Goal: Transaction & Acquisition: Download file/media

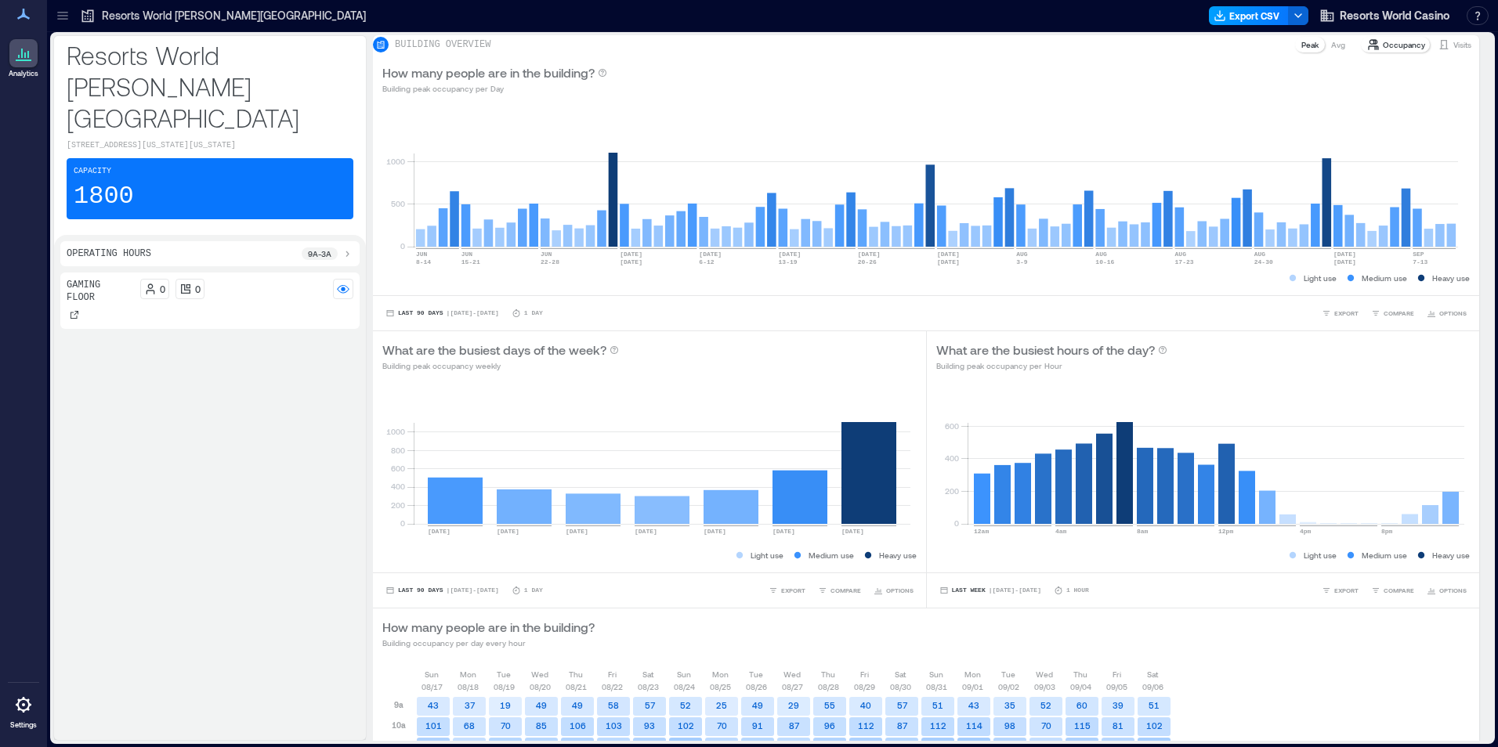
click at [1257, 18] on button "Export CSV" at bounding box center [1249, 15] width 80 height 19
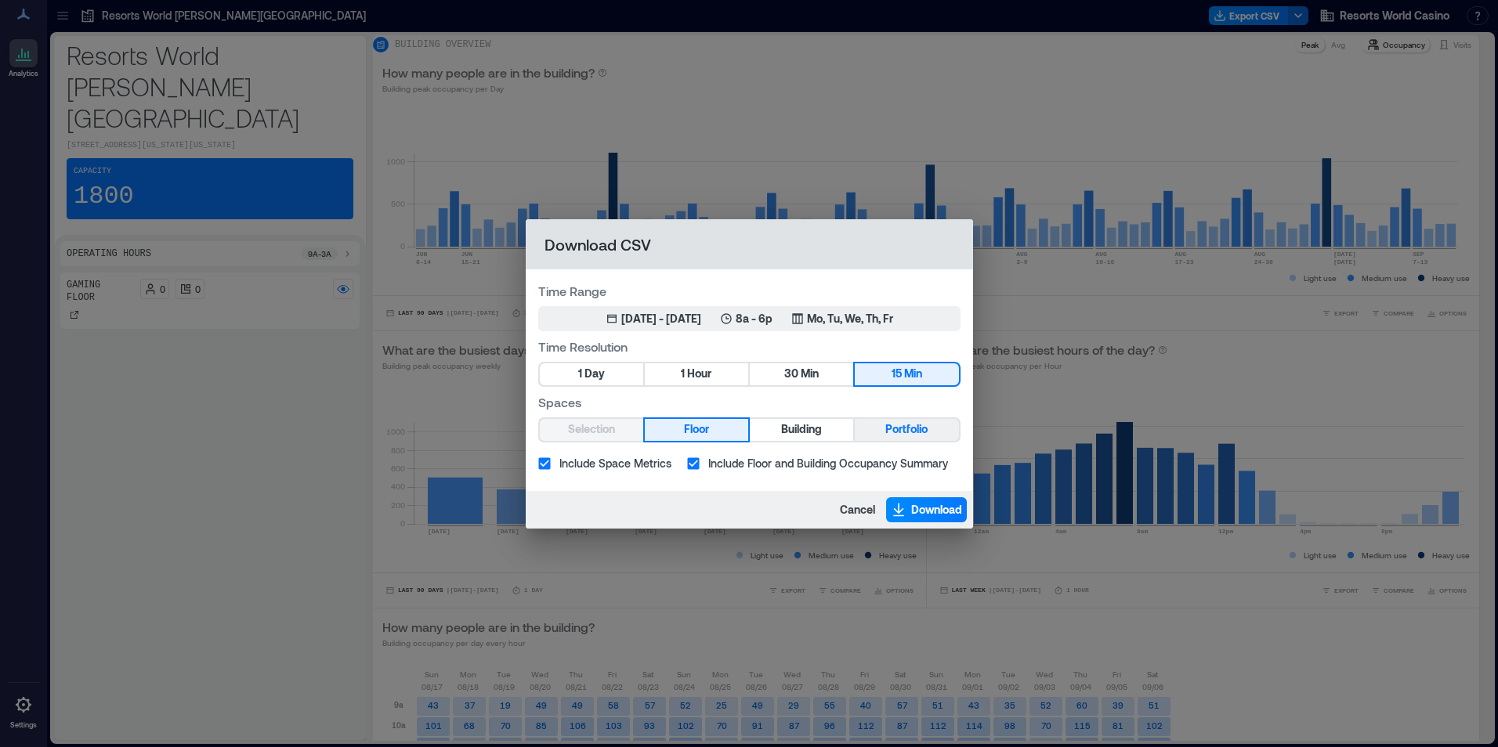
click at [897, 425] on span "Portfolio" at bounding box center [906, 430] width 42 height 20
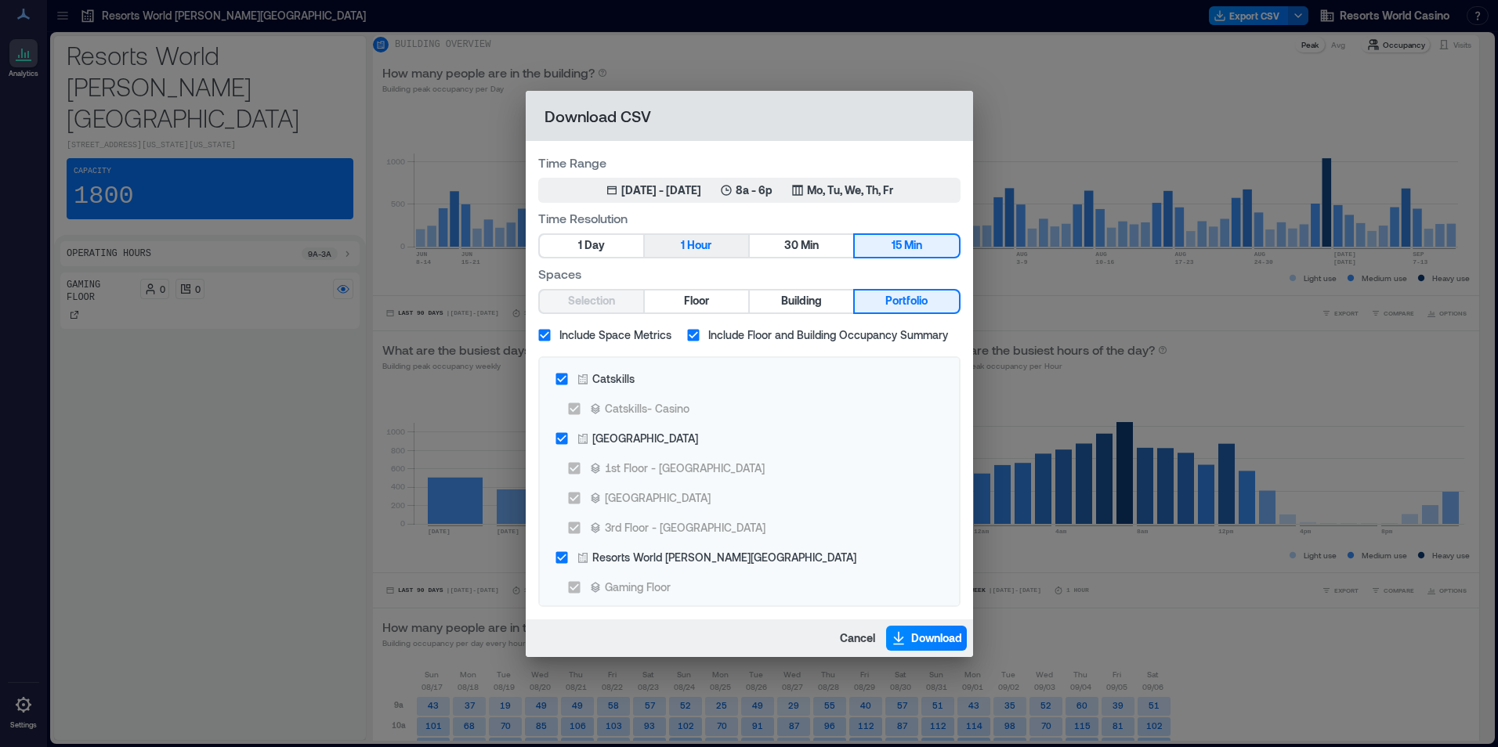
click at [690, 244] on span "Hour" at bounding box center [699, 246] width 24 height 20
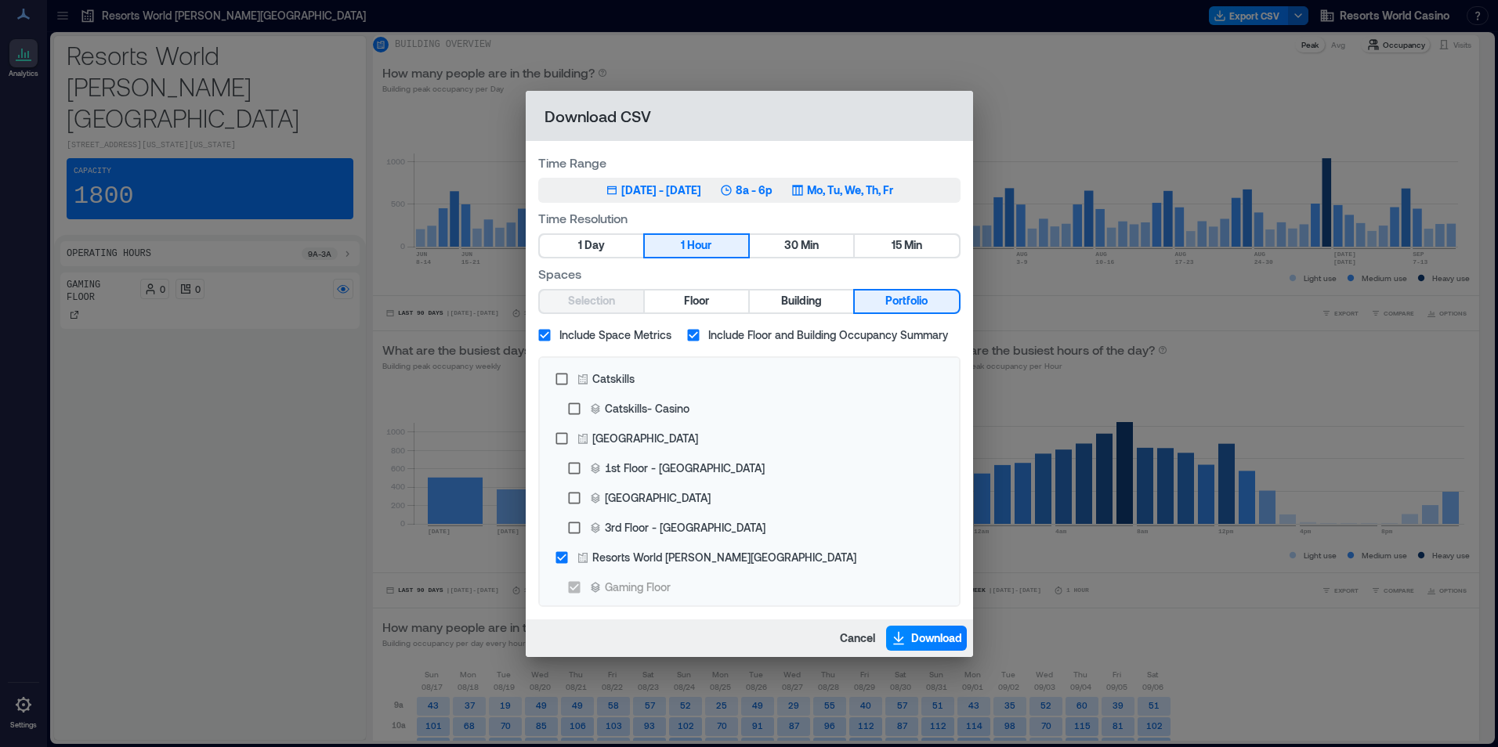
click at [737, 190] on div "Jun 11, 2025 - [DATE] 8a - 6p Mo, Tu, We, Th, Fr" at bounding box center [749, 191] width 287 height 16
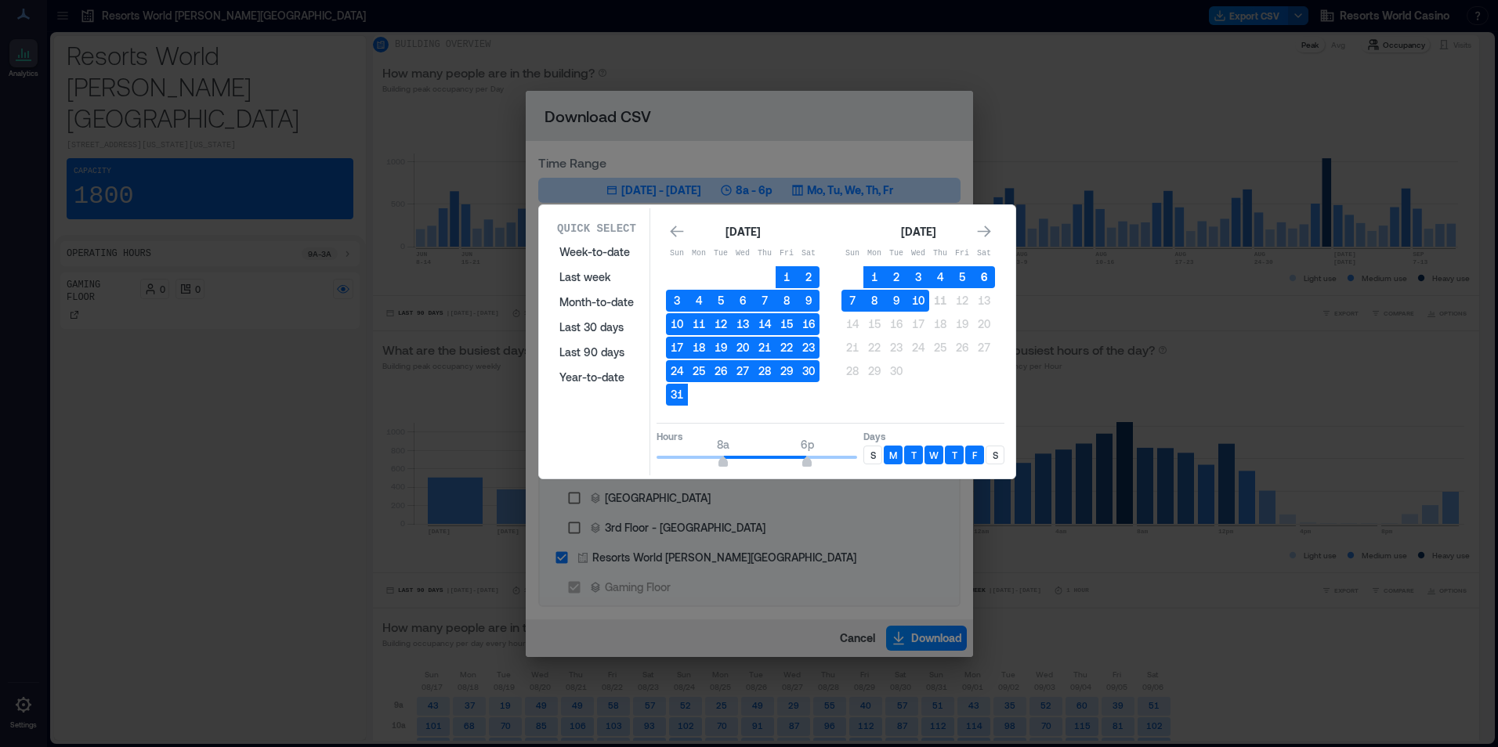
click at [983, 275] on button "6" at bounding box center [984, 277] width 22 height 22
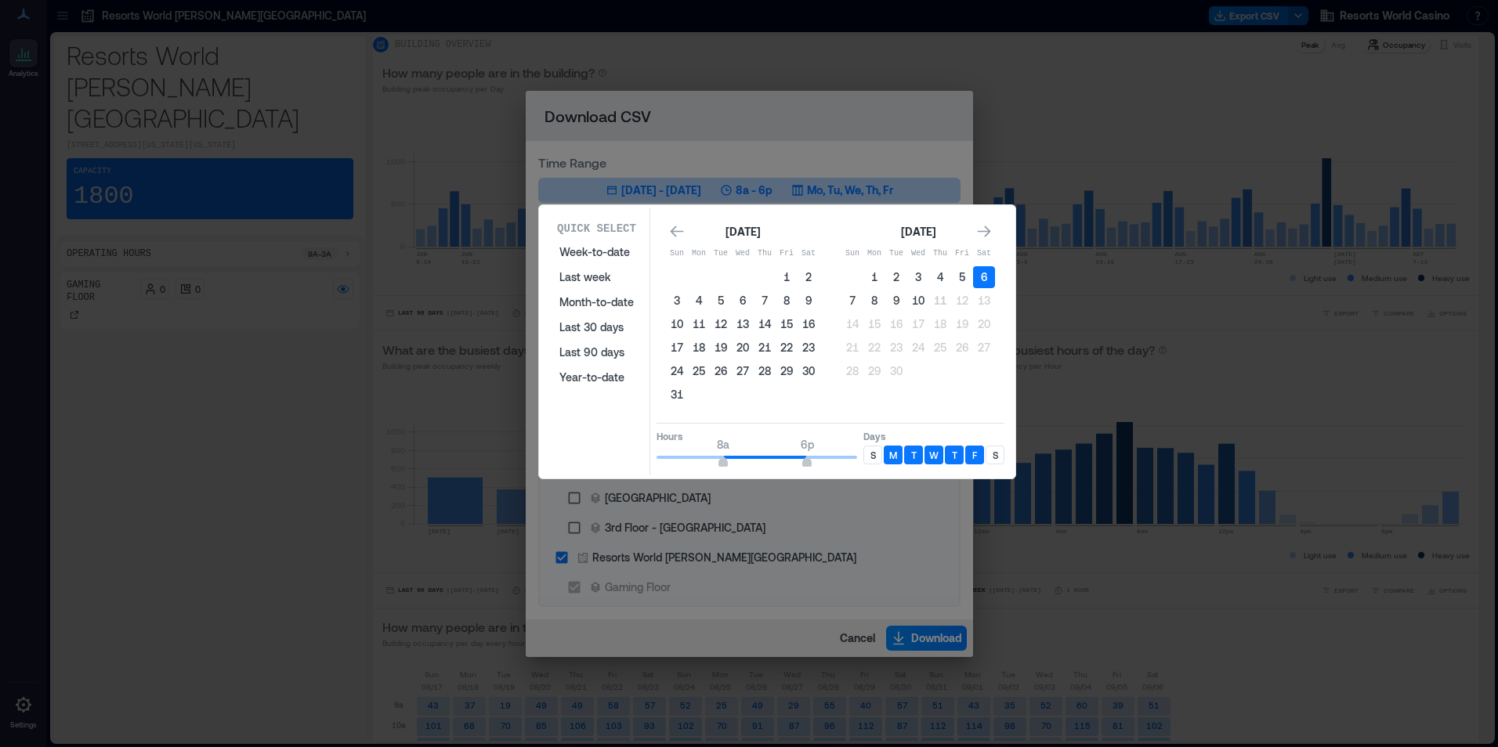
click at [864, 454] on div "S" at bounding box center [872, 455] width 19 height 19
click at [994, 453] on p "S" at bounding box center [994, 455] width 5 height 13
type input "**"
drag, startPoint x: 810, startPoint y: 461, endPoint x: 864, endPoint y: 463, distance: 54.1
click at [864, 463] on div "Hours 8a 12a Days S M T W T F S" at bounding box center [830, 446] width 348 height 46
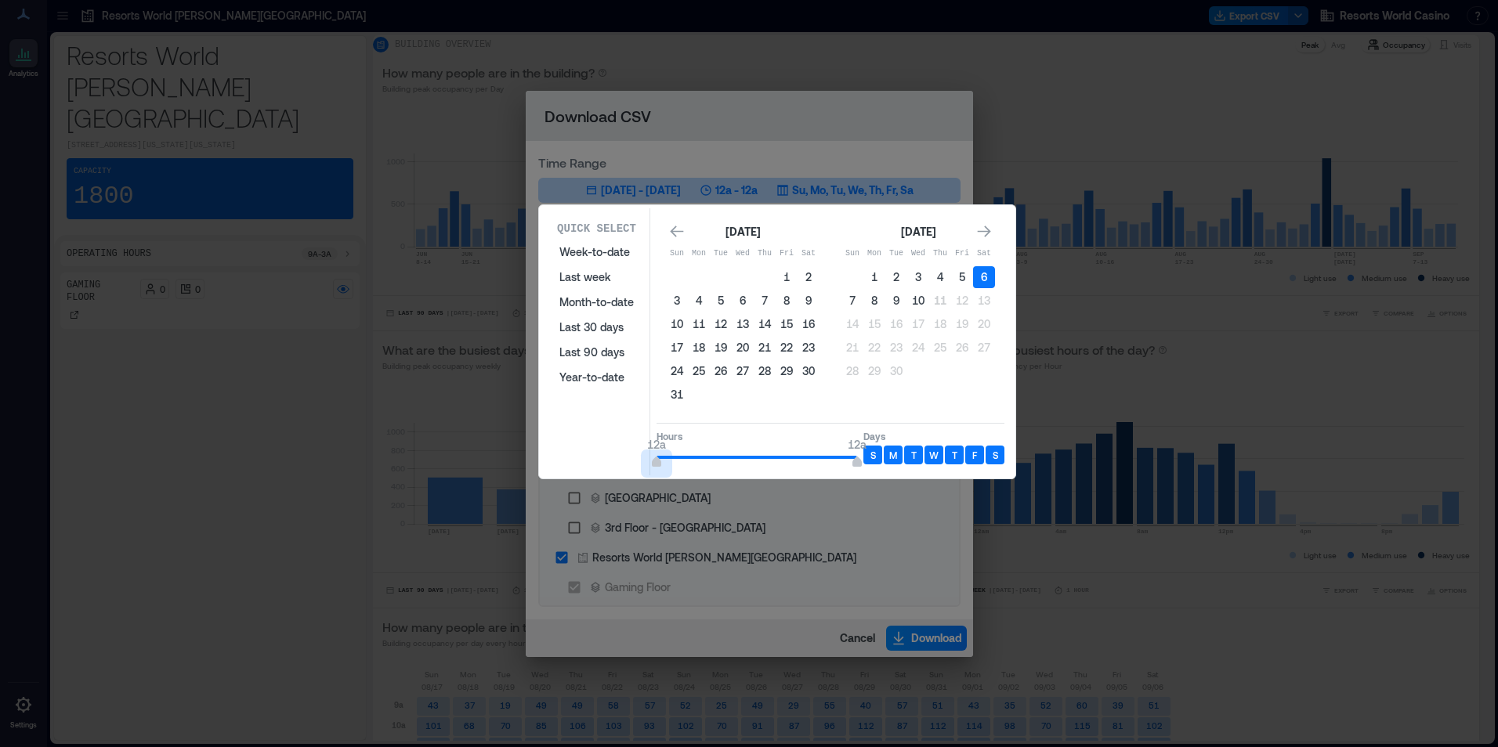
type input "*"
drag, startPoint x: 721, startPoint y: 461, endPoint x: 644, endPoint y: 447, distance: 78.8
click at [644, 447] on div "Quick Select Week-to-date Last week Month-to-date Last 30 days Last 90 days Yea…" at bounding box center [777, 341] width 467 height 267
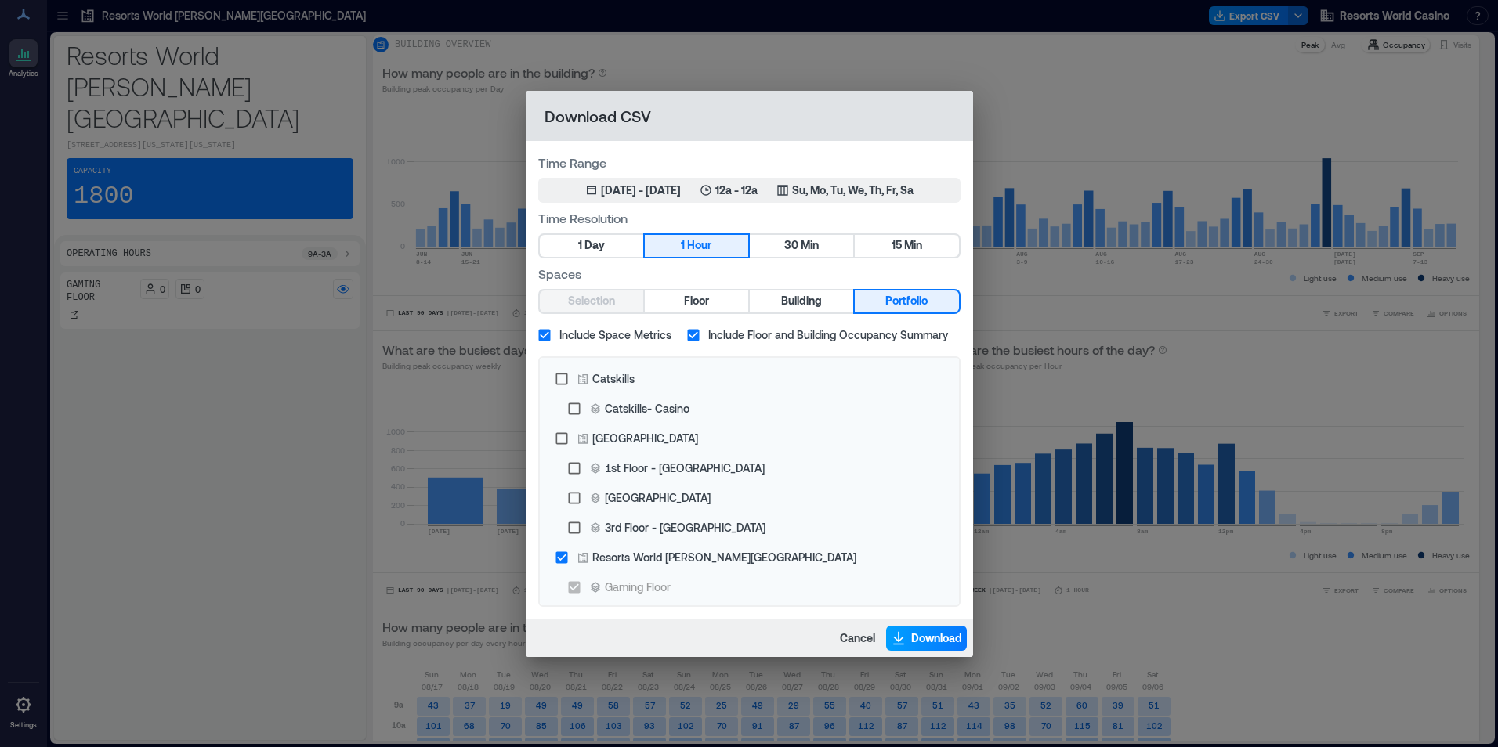
click at [911, 638] on span "Download" at bounding box center [936, 639] width 51 height 16
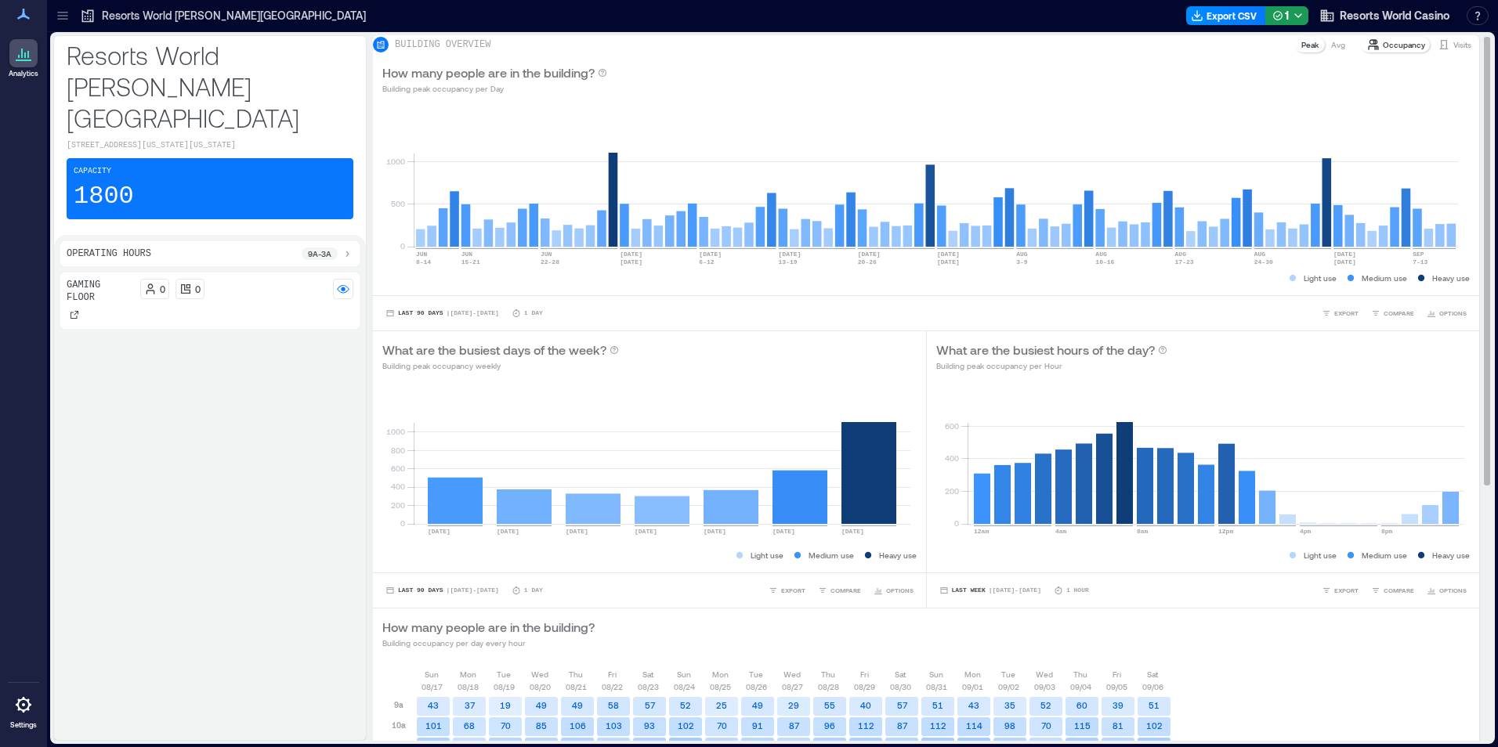
drag, startPoint x: 1025, startPoint y: 119, endPoint x: 1167, endPoint y: 89, distance: 145.0
click at [1025, 119] on div "0 500 [DATE]-[DATE] [DATE]-[DATE] JUN [DATE]-[DATE] [DATE] [DATE] 6-[DATE] [DAT…" at bounding box center [926, 199] width 1106 height 191
click at [1282, 13] on button "Export CSV" at bounding box center [1249, 15] width 80 height 19
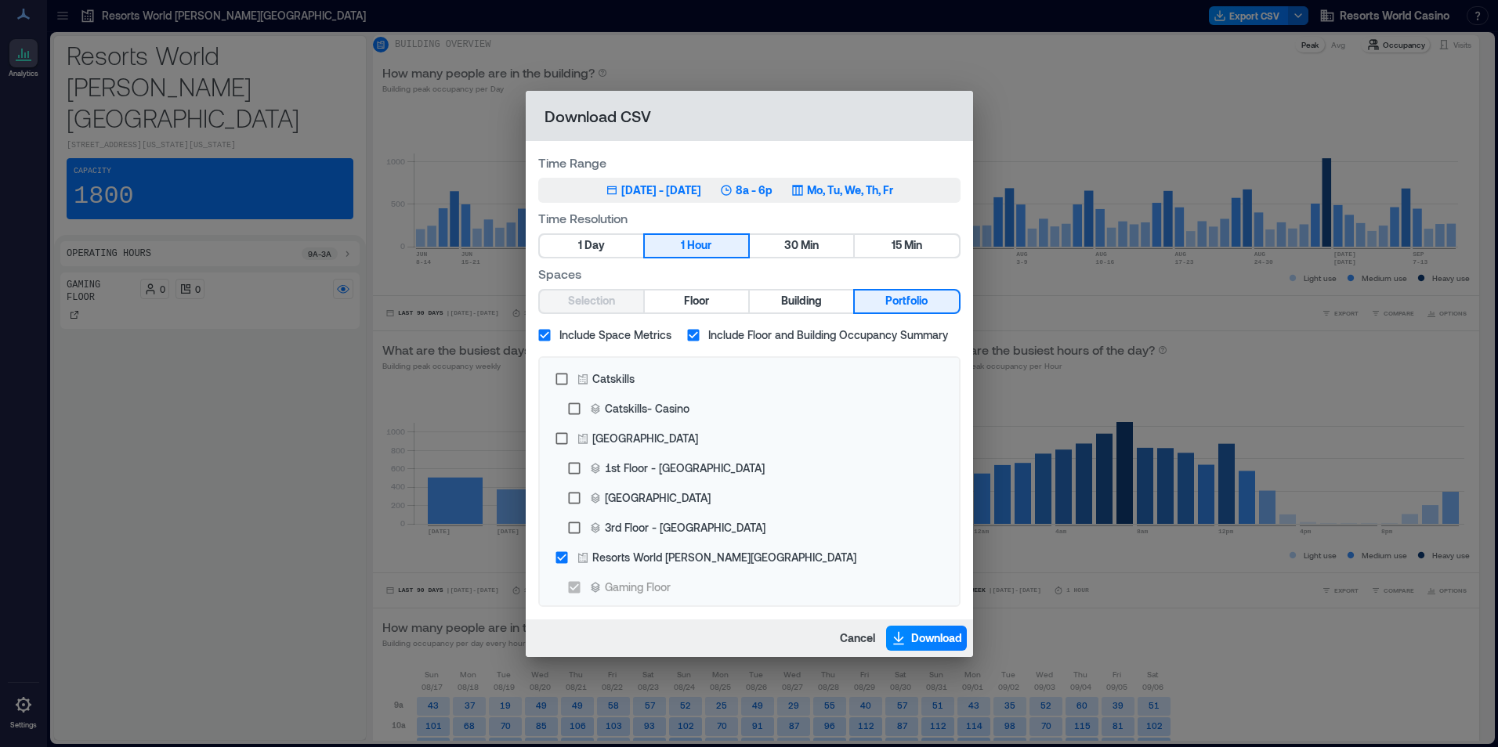
click at [732, 187] on icon "button" at bounding box center [726, 190] width 13 height 13
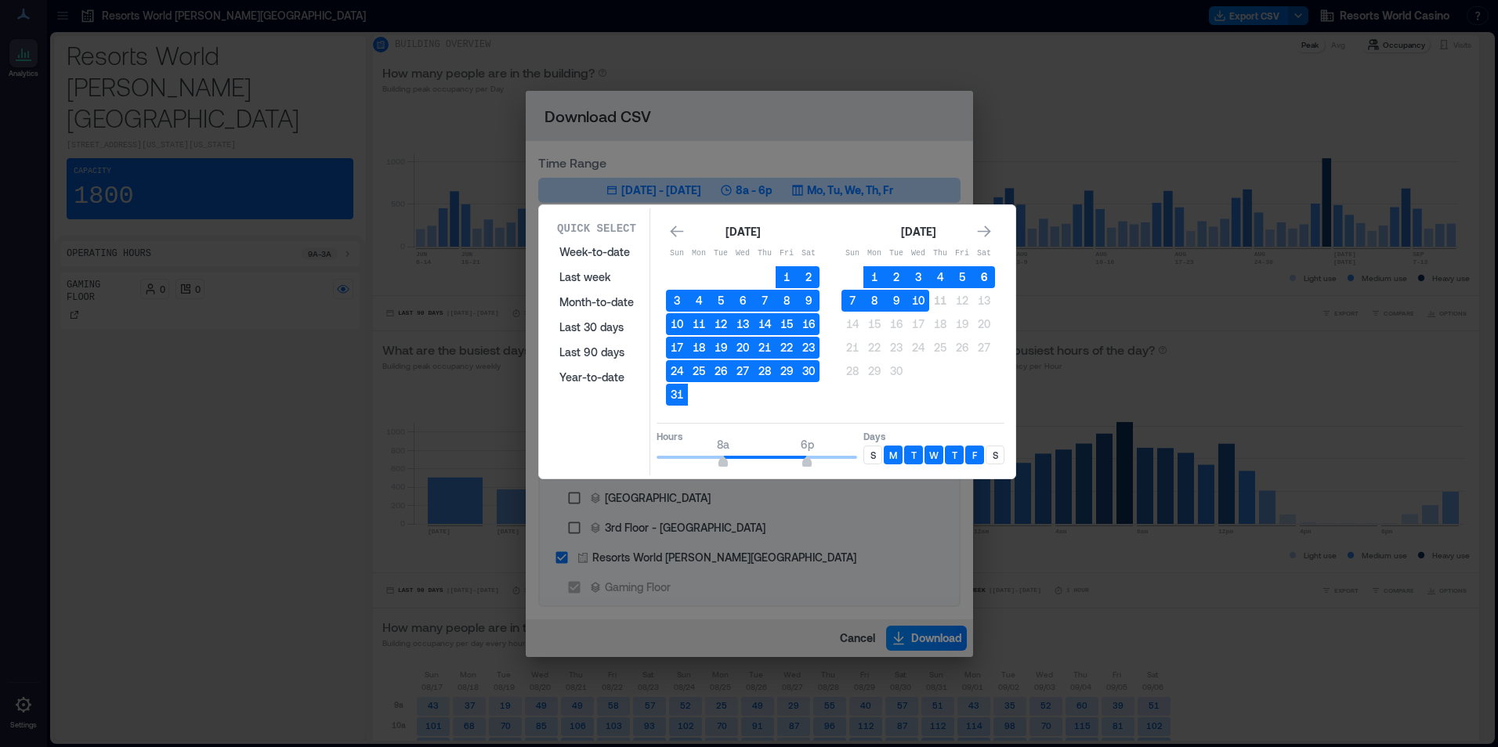
click at [984, 280] on button "6" at bounding box center [984, 277] width 22 height 22
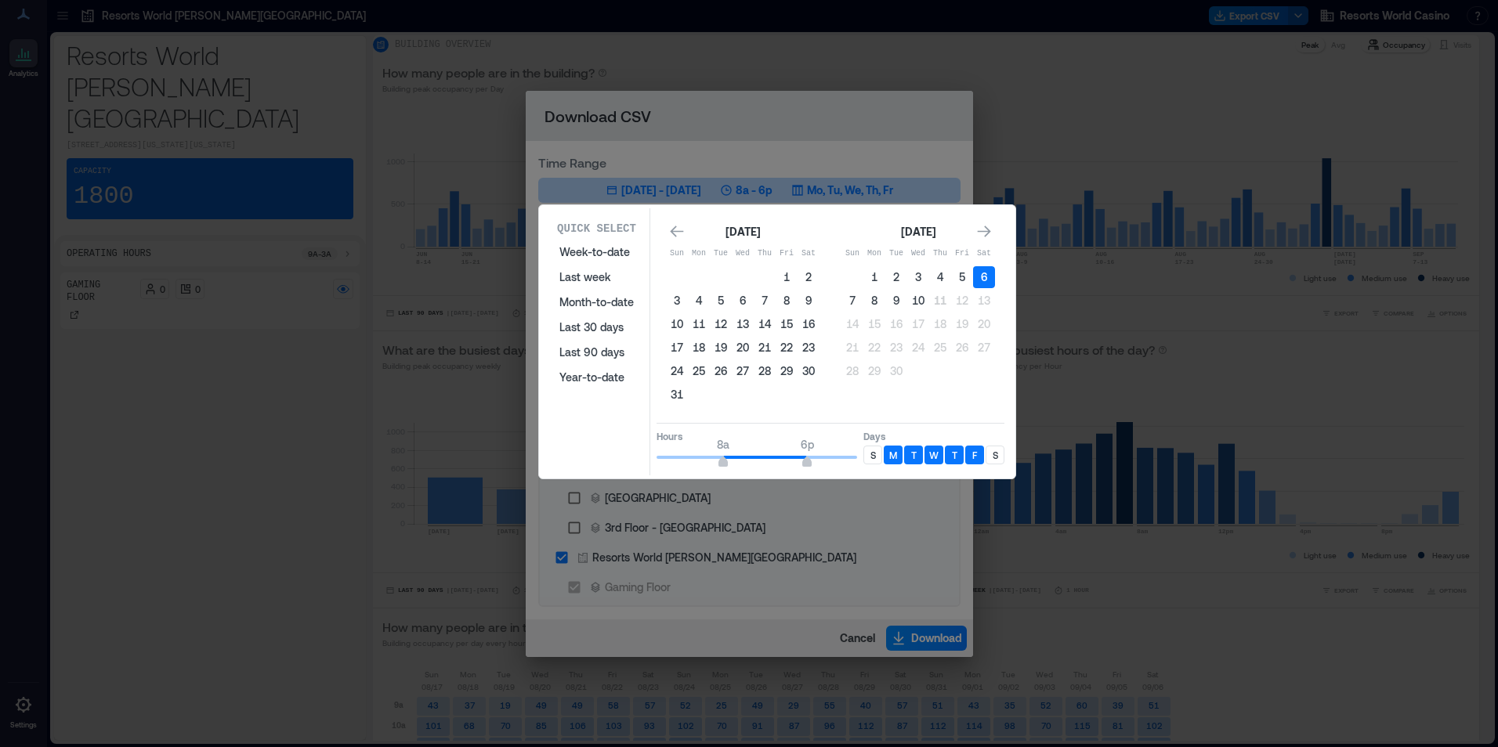
drag, startPoint x: 859, startPoint y: 298, endPoint x: 878, endPoint y: 367, distance: 72.4
click at [858, 298] on button "7" at bounding box center [852, 301] width 22 height 22
click at [870, 451] on p "S" at bounding box center [872, 455] width 5 height 13
type input "**"
drag, startPoint x: 809, startPoint y: 464, endPoint x: 864, endPoint y: 465, distance: 54.9
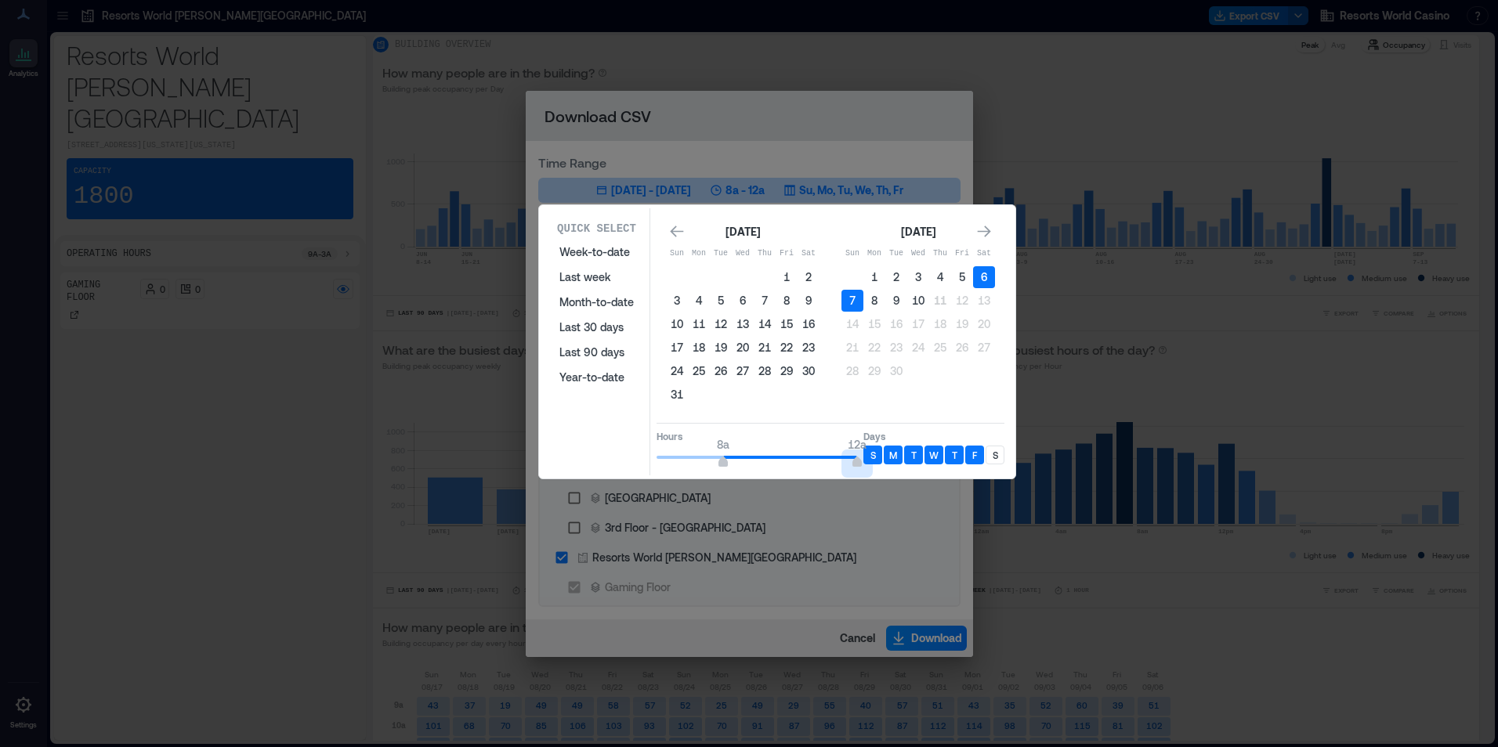
click at [864, 465] on div "Hours 8a 12a Days S M T W T F S" at bounding box center [830, 446] width 348 height 46
click at [992, 451] on p "S" at bounding box center [994, 455] width 5 height 13
type input "*"
drag, startPoint x: 698, startPoint y: 462, endPoint x: 589, endPoint y: 445, distance: 110.2
click at [589, 445] on div "Quick Select Week-to-date Last week Month-to-date Last 30 days Last 90 days Yea…" at bounding box center [777, 341] width 467 height 267
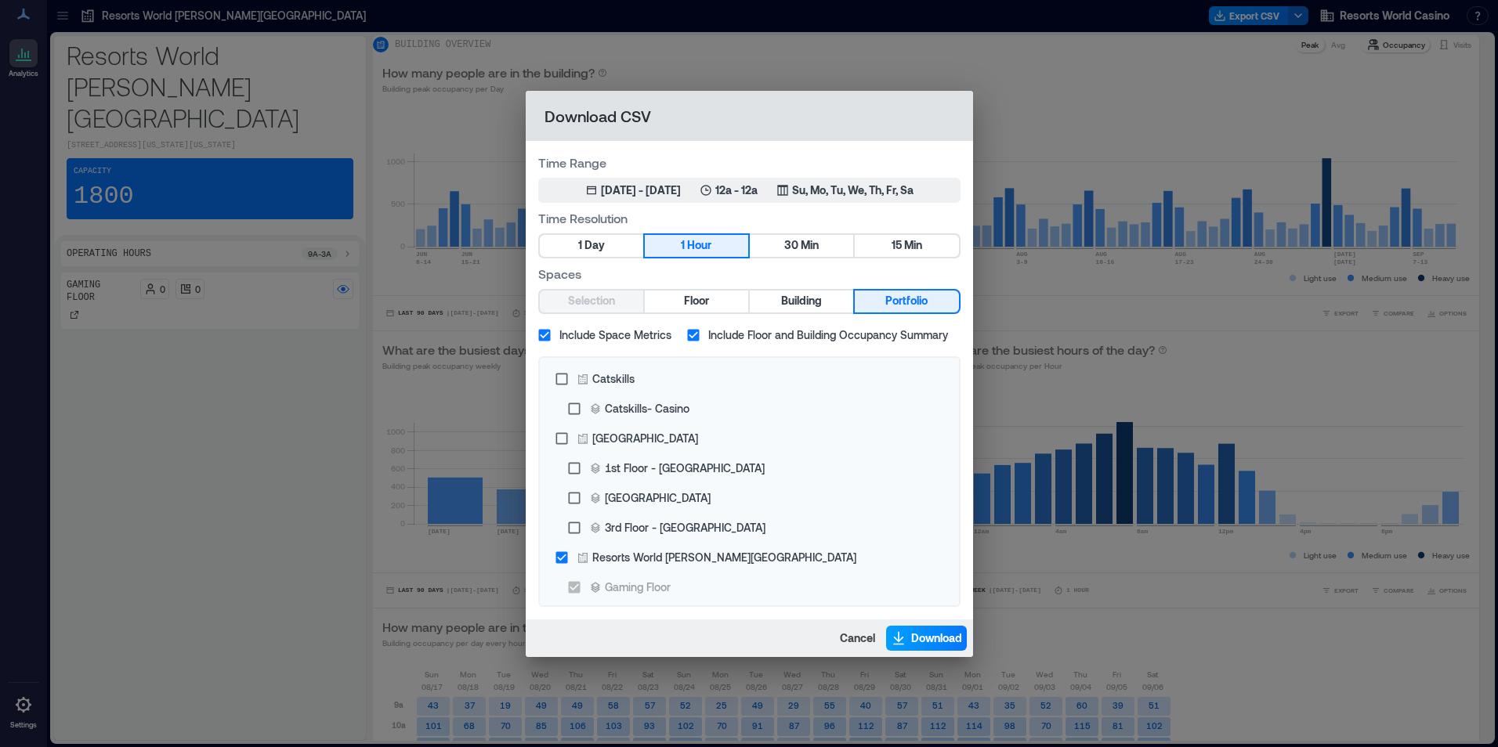
click at [943, 641] on span "Download" at bounding box center [936, 639] width 51 height 16
